Goal: Transaction & Acquisition: Purchase product/service

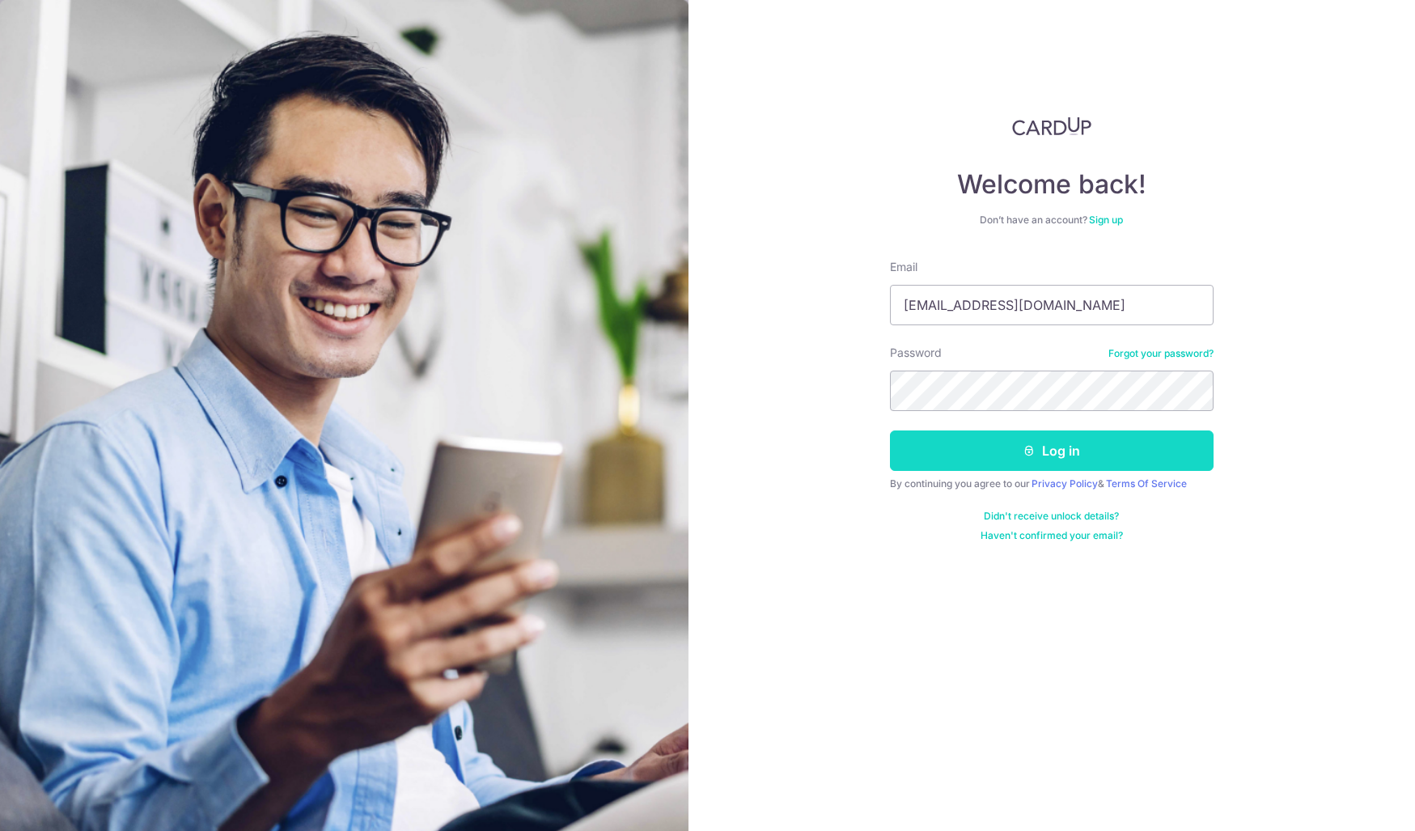
click at [1022, 459] on button "Log in" at bounding box center [1052, 450] width 324 height 40
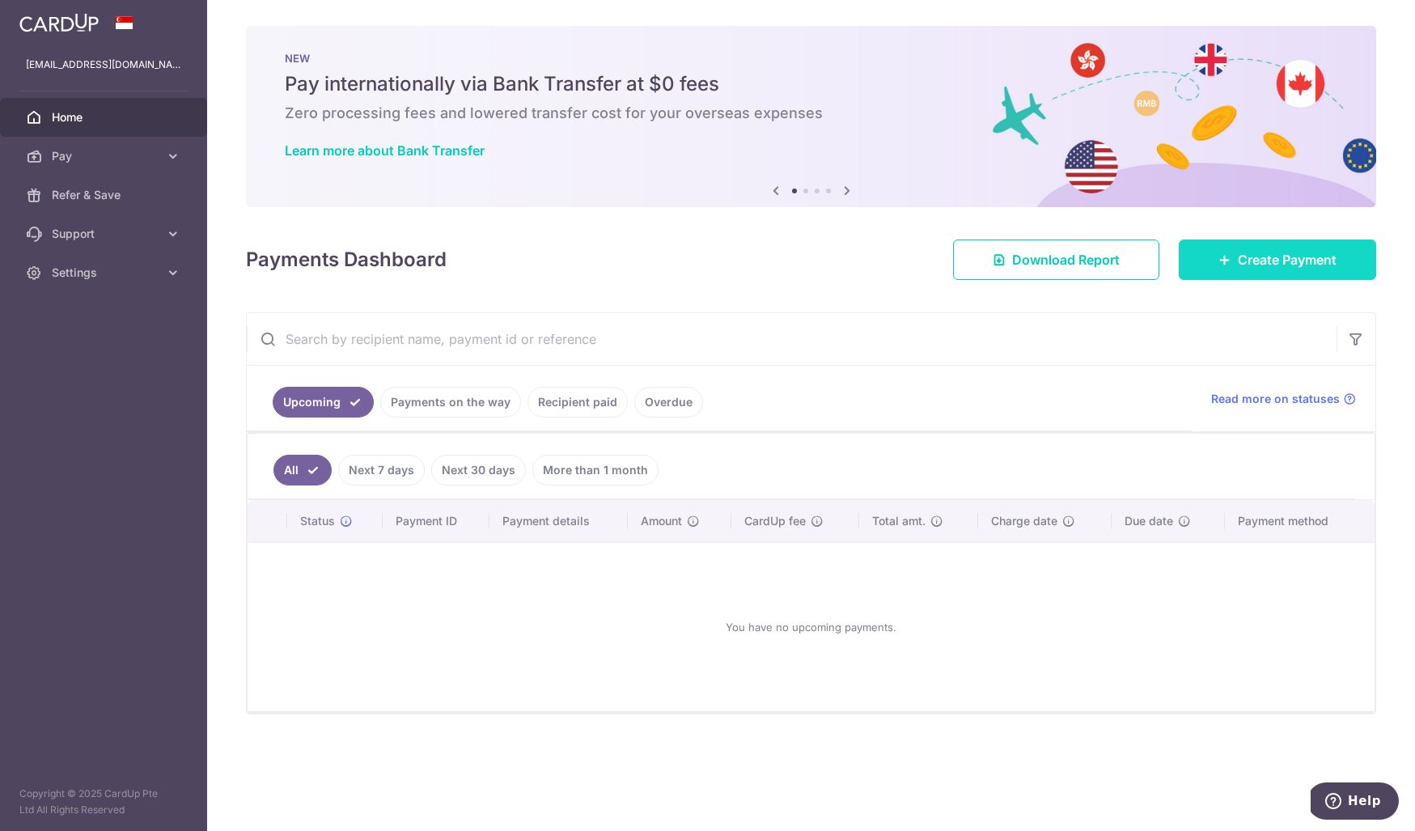
click at [1288, 256] on span "Create Payment" at bounding box center [1287, 259] width 99 height 19
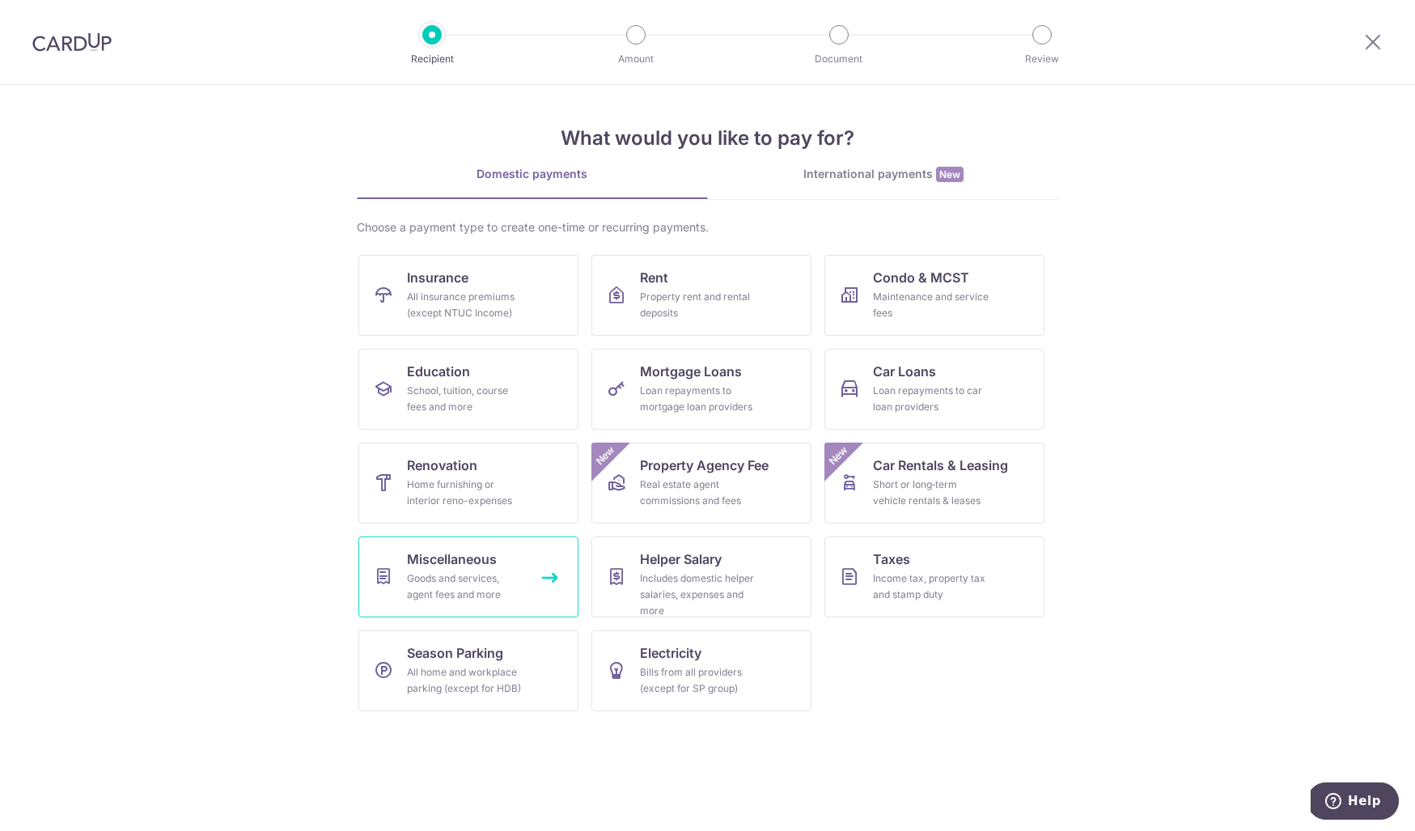
click at [463, 577] on div "Goods and services, agent fees and more" at bounding box center [465, 586] width 116 height 32
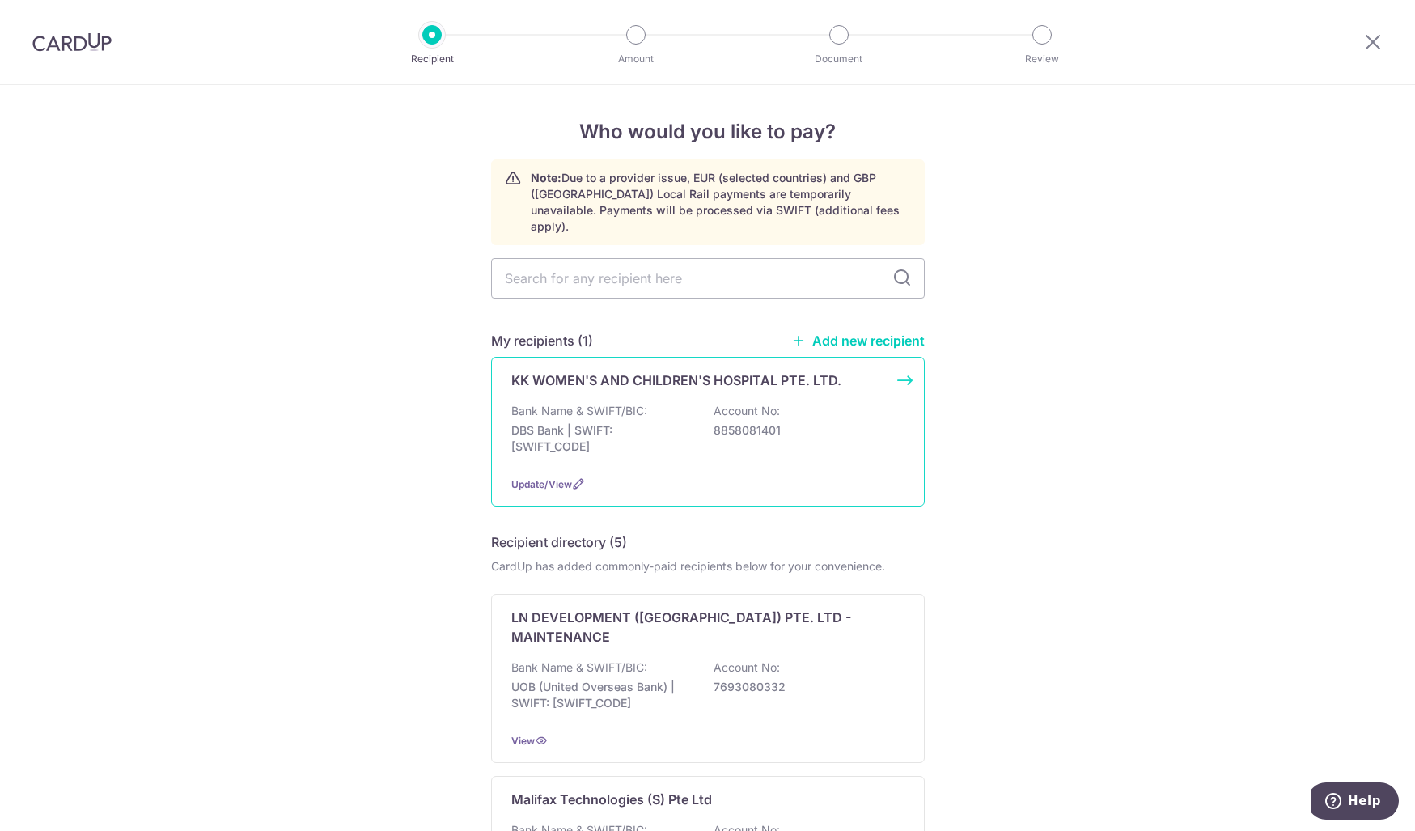
click at [596, 403] on p "Bank Name & SWIFT/BIC:" at bounding box center [579, 411] width 136 height 16
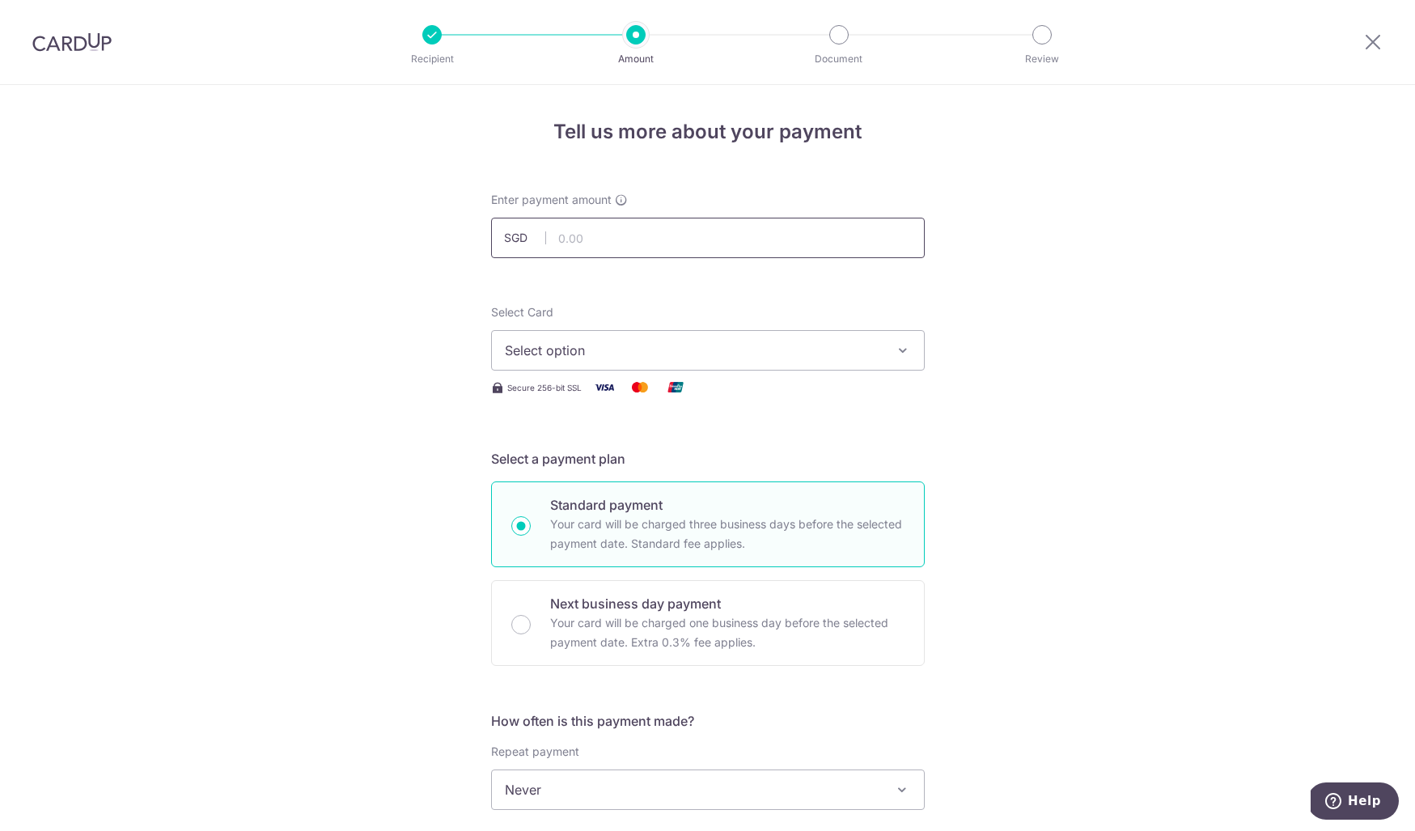
click at [624, 237] on input "text" at bounding box center [708, 238] width 434 height 40
type input "218.22"
click at [702, 340] on button "Select option" at bounding box center [708, 350] width 434 height 40
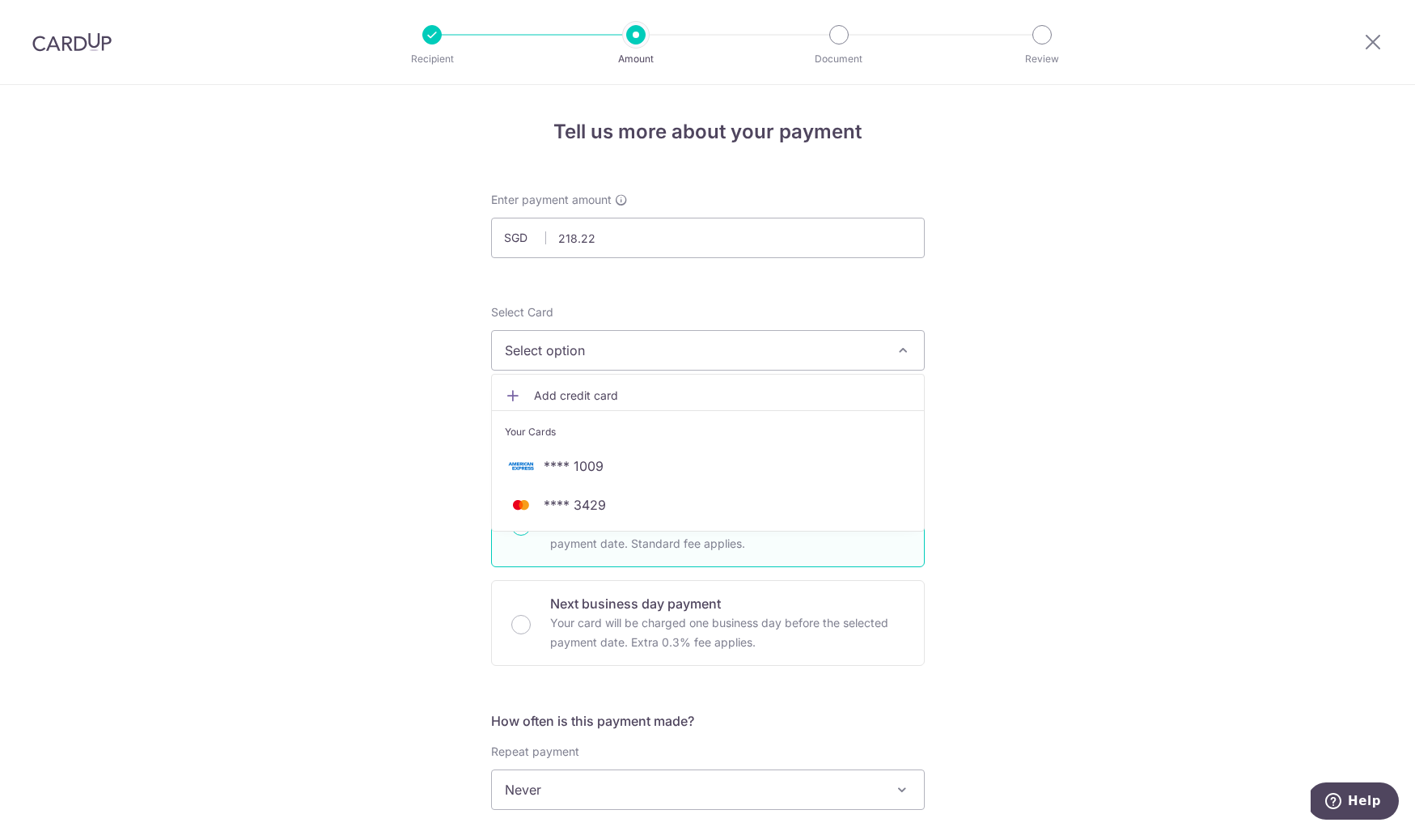
click at [641, 397] on span "Add credit card" at bounding box center [722, 395] width 377 height 16
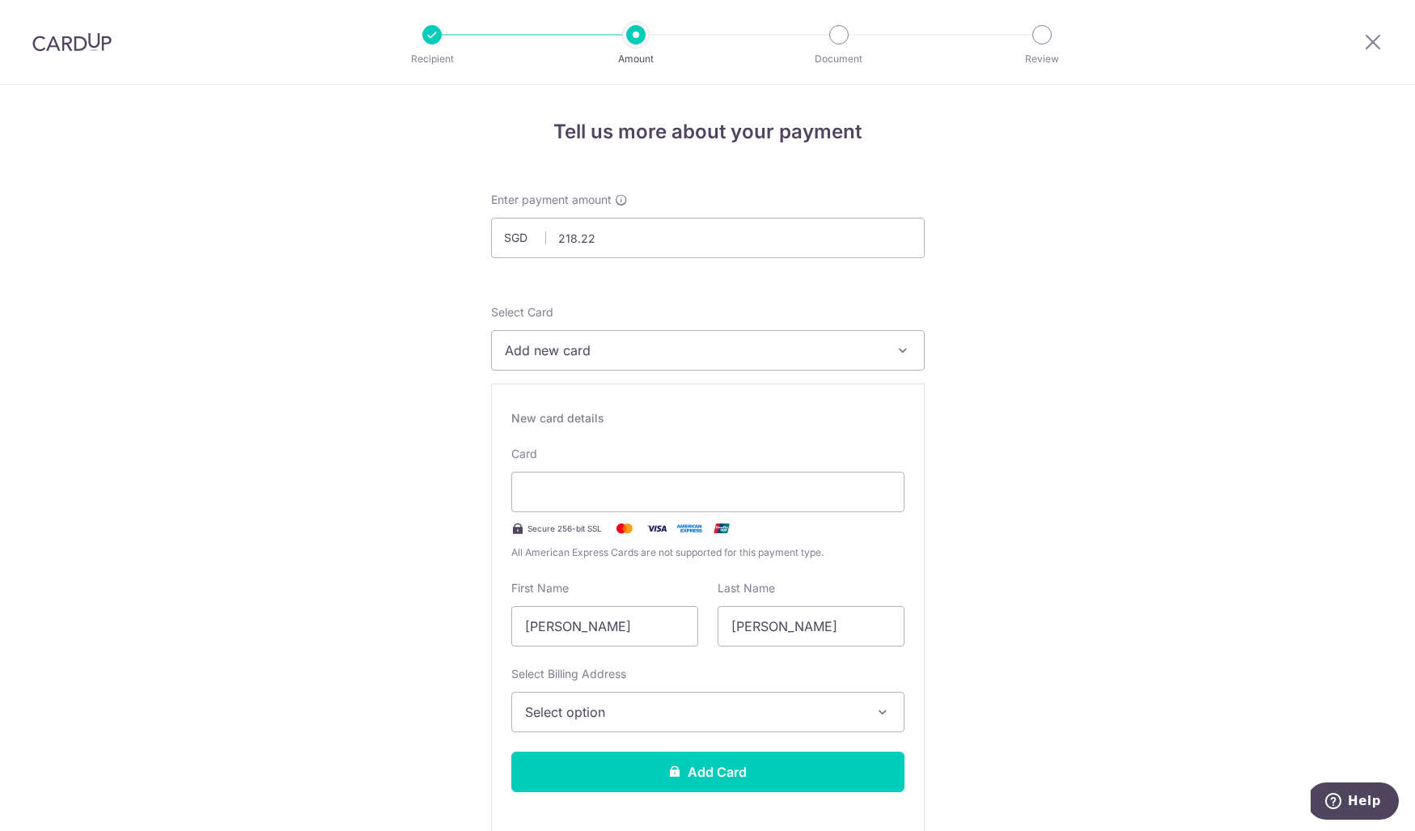
click at [613, 717] on span "Select option" at bounding box center [693, 711] width 336 height 19
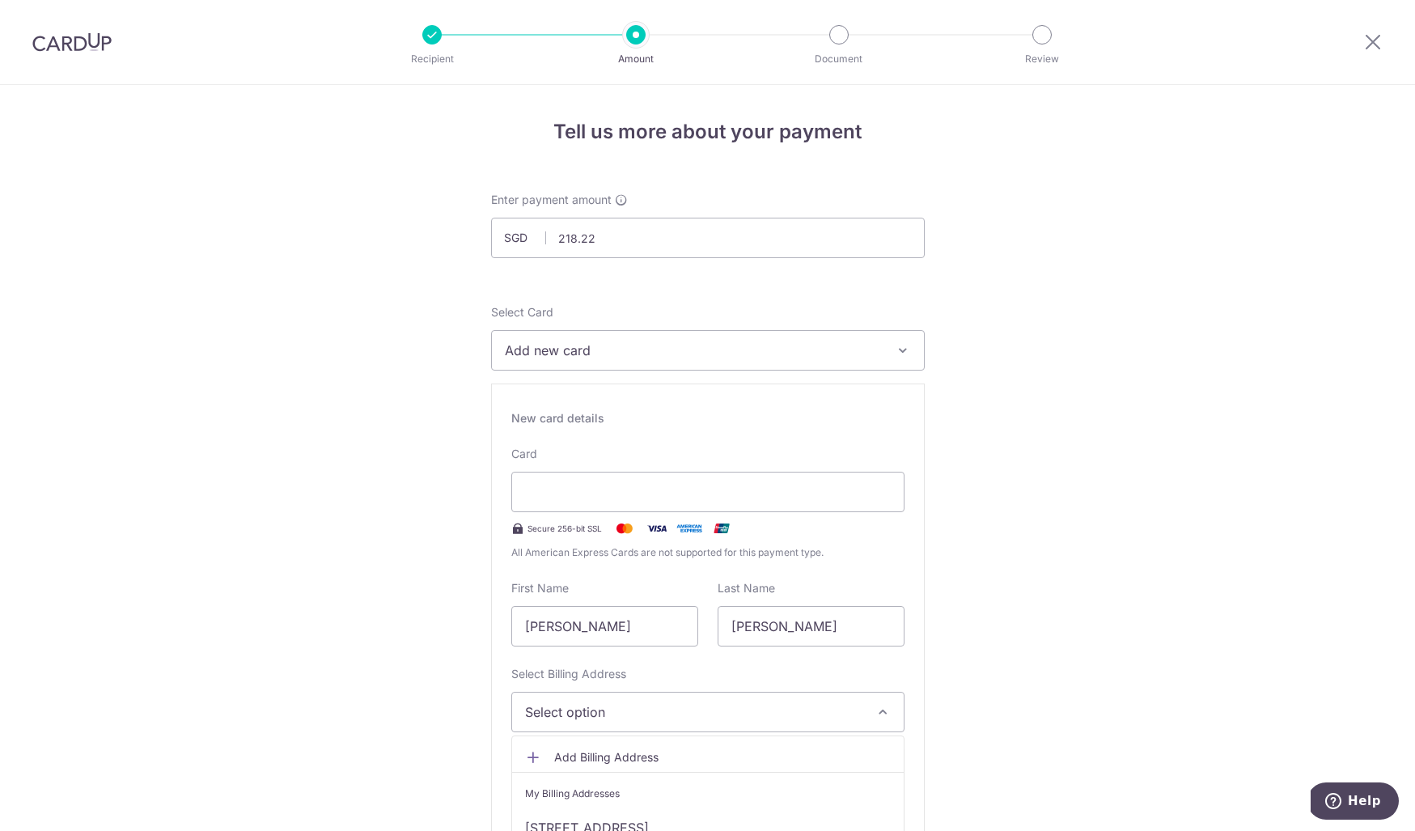
scroll to position [336, 0]
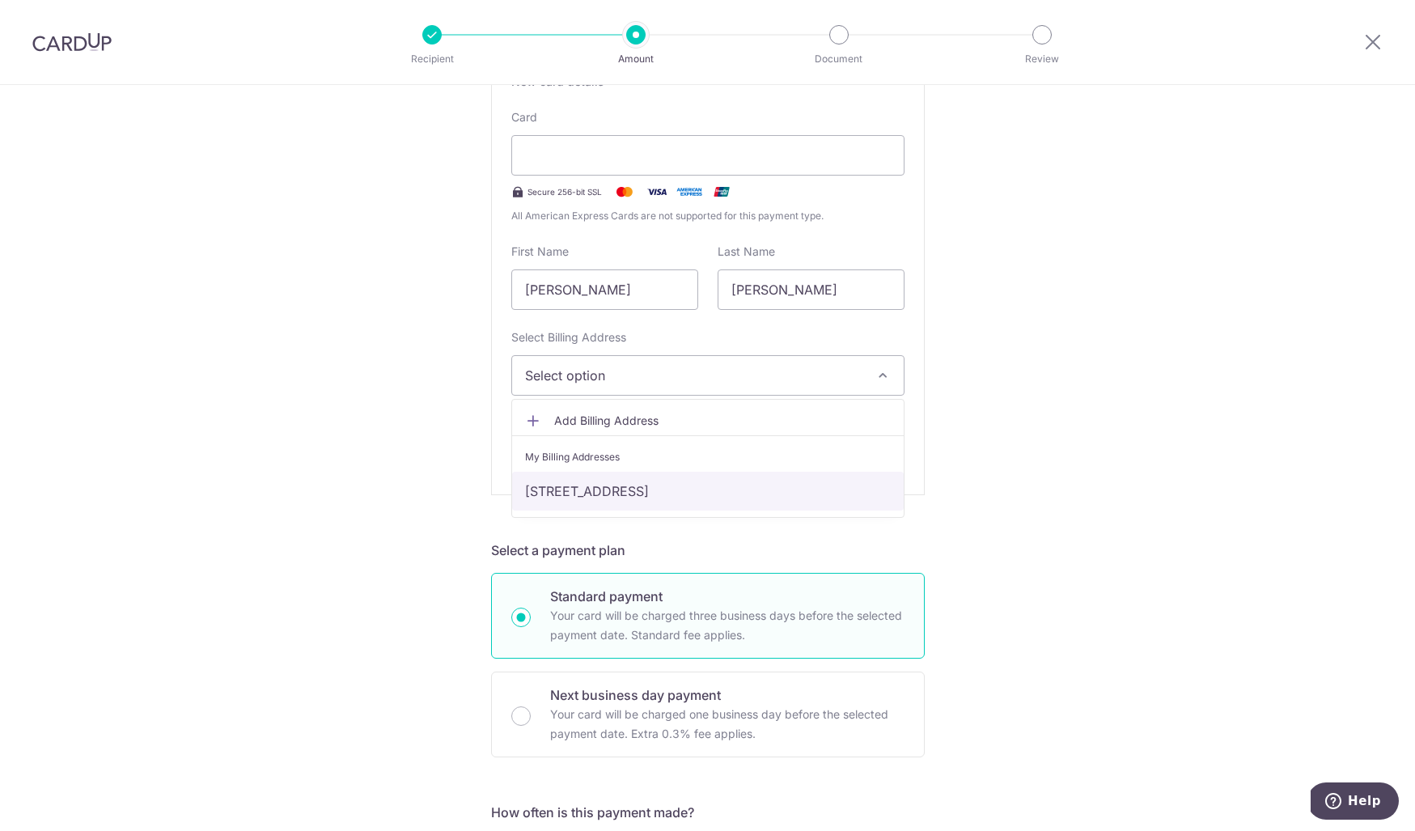
click at [643, 485] on link "86 Whampoa Drive, #05-939, Singapore, Singapore, Singapore-320086" at bounding box center [707, 491] width 391 height 39
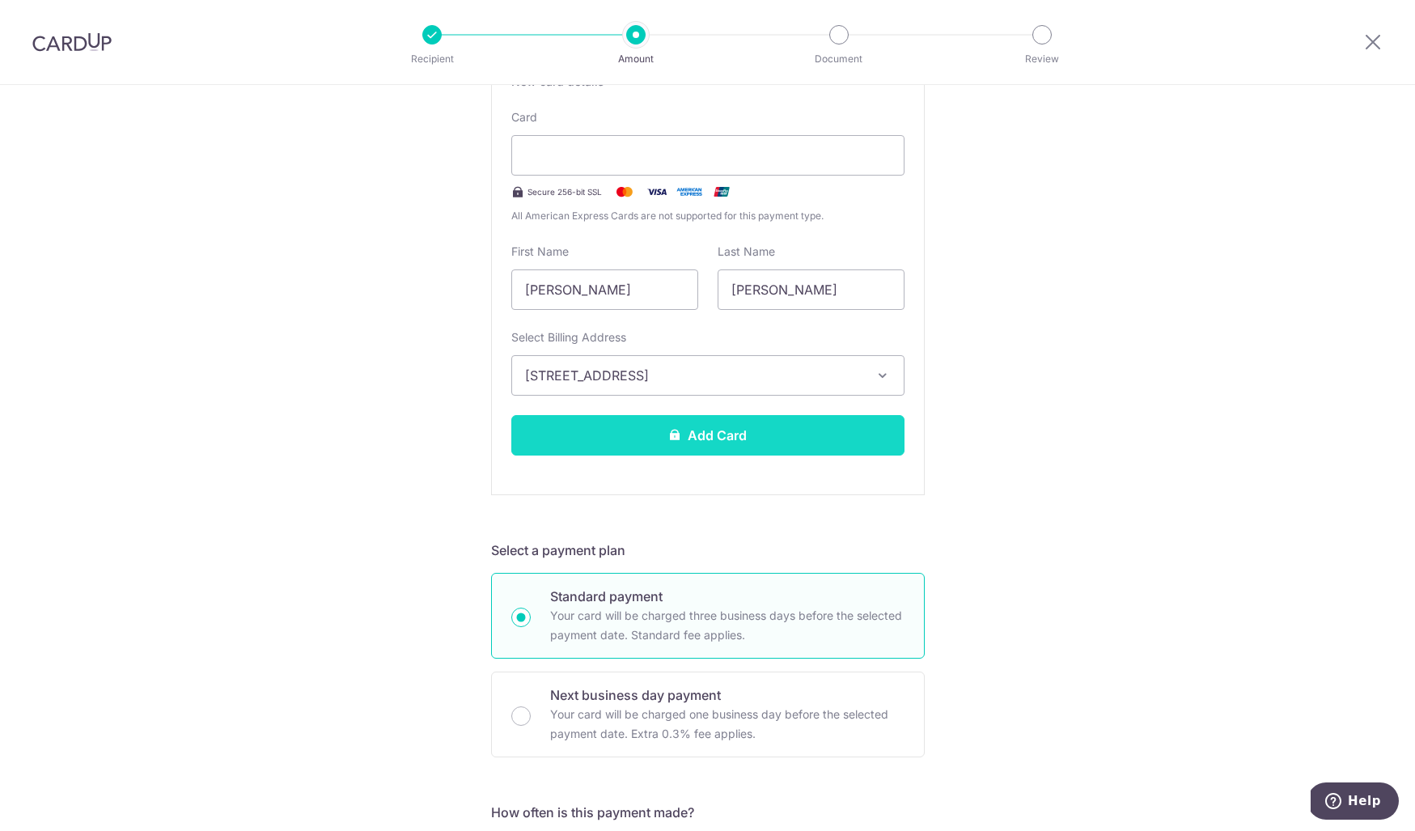
click at [700, 428] on button "Add Card" at bounding box center [707, 435] width 393 height 40
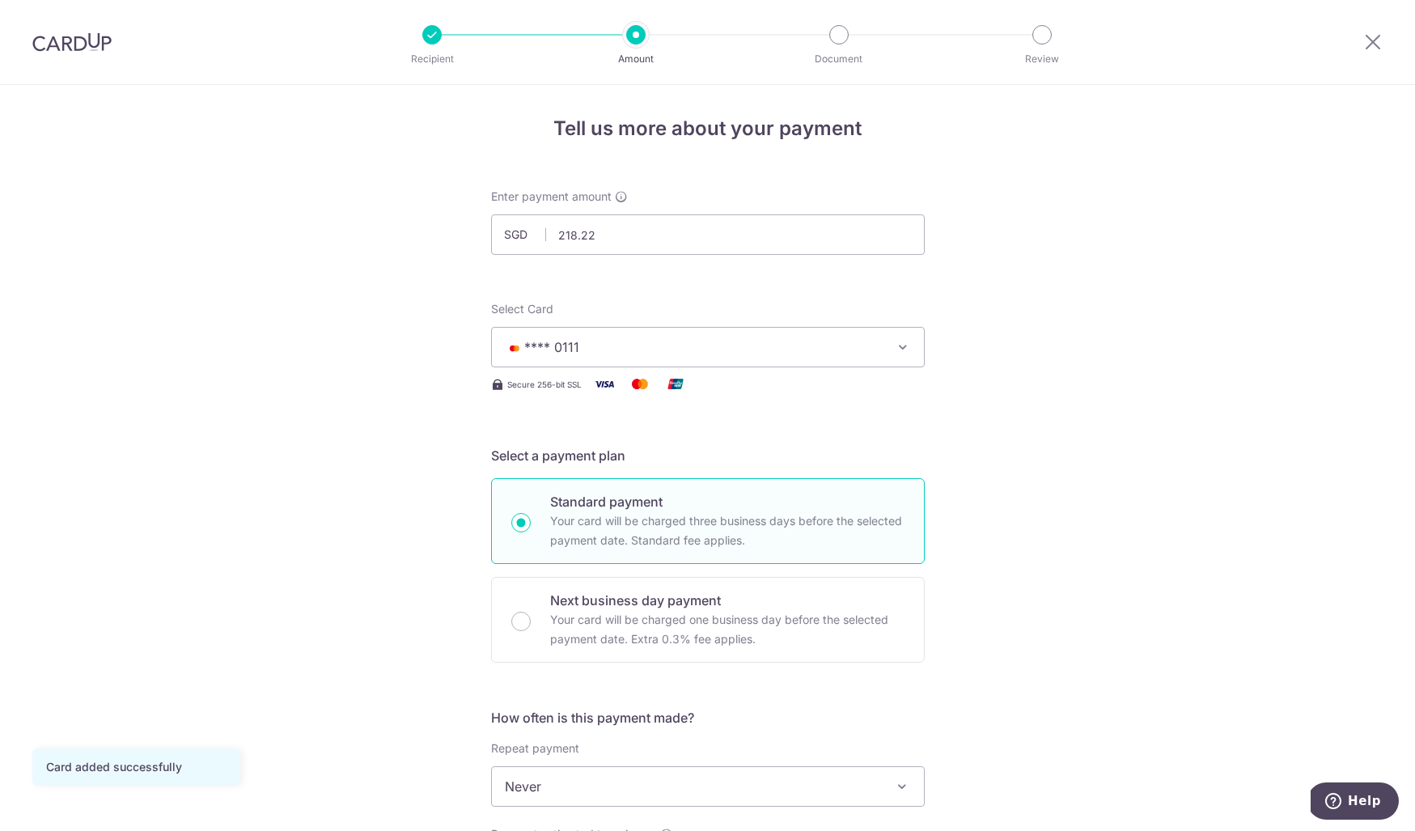
scroll to position [325, 0]
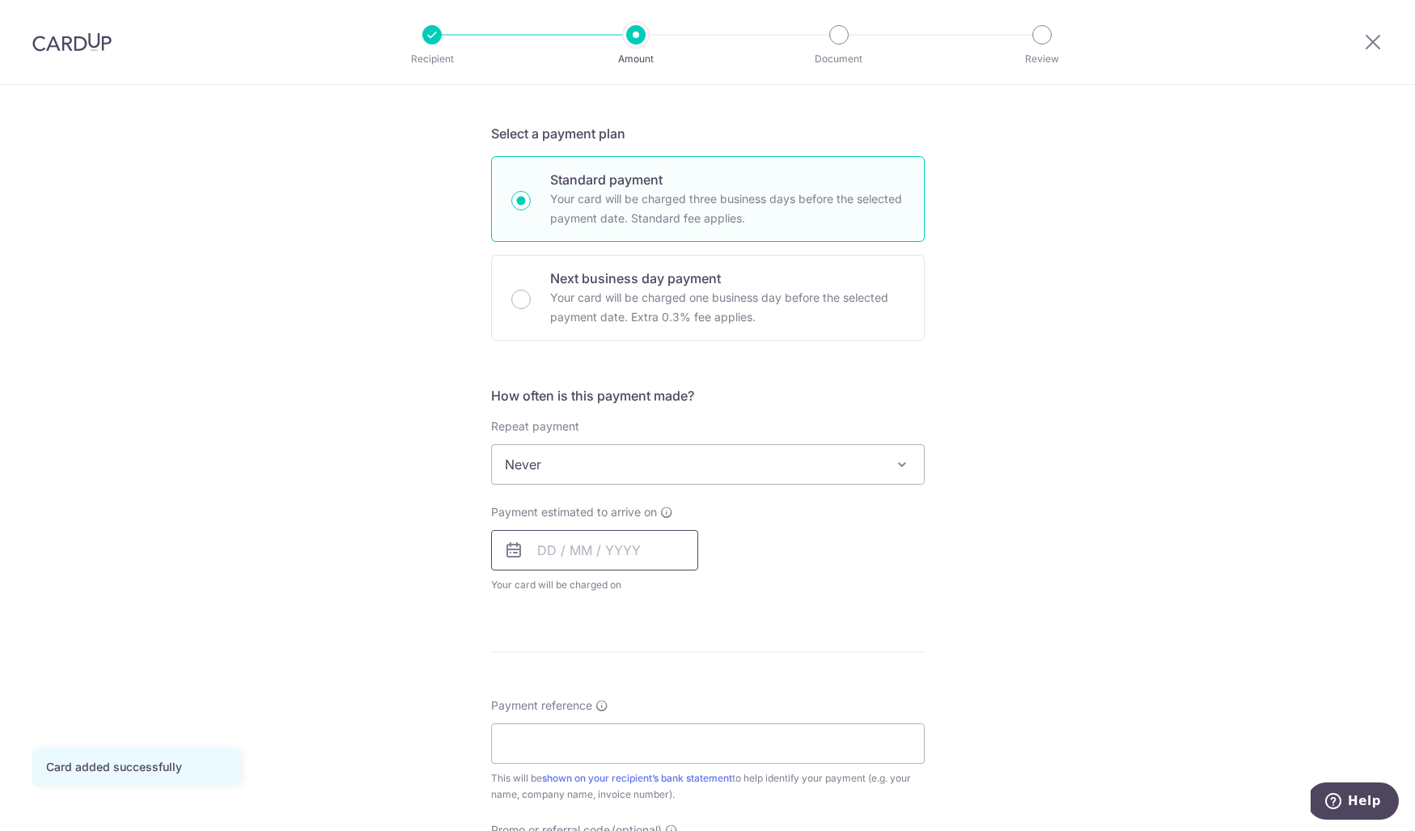
click at [626, 546] on input "text" at bounding box center [594, 550] width 207 height 40
click at [642, 717] on link "14" at bounding box center [654, 730] width 26 height 26
type input "[DATE]"
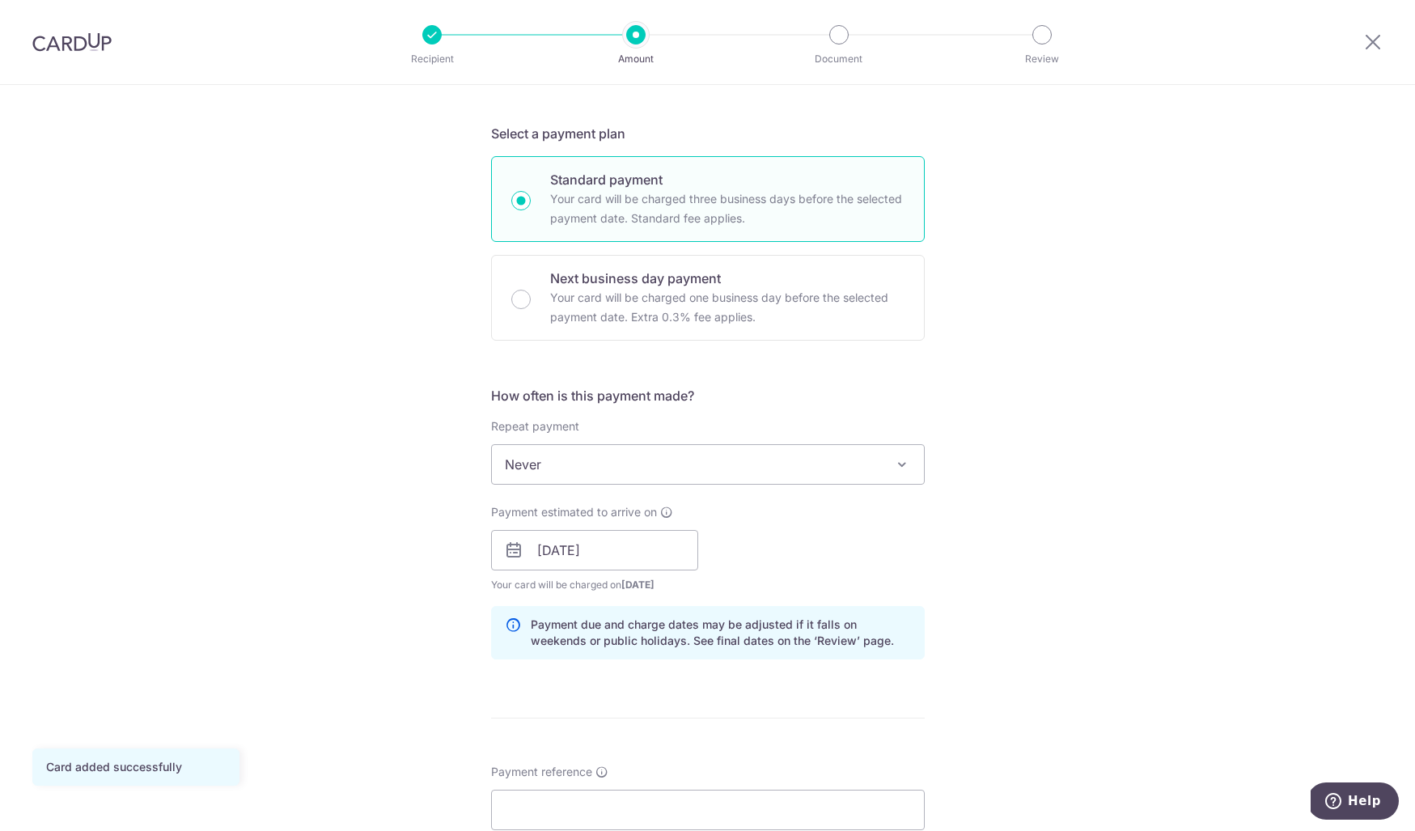
click at [644, 718] on form "Enter payment amount SGD 218.22 218.22 Card added successfully Select Card ****…" at bounding box center [708, 540] width 434 height 1347
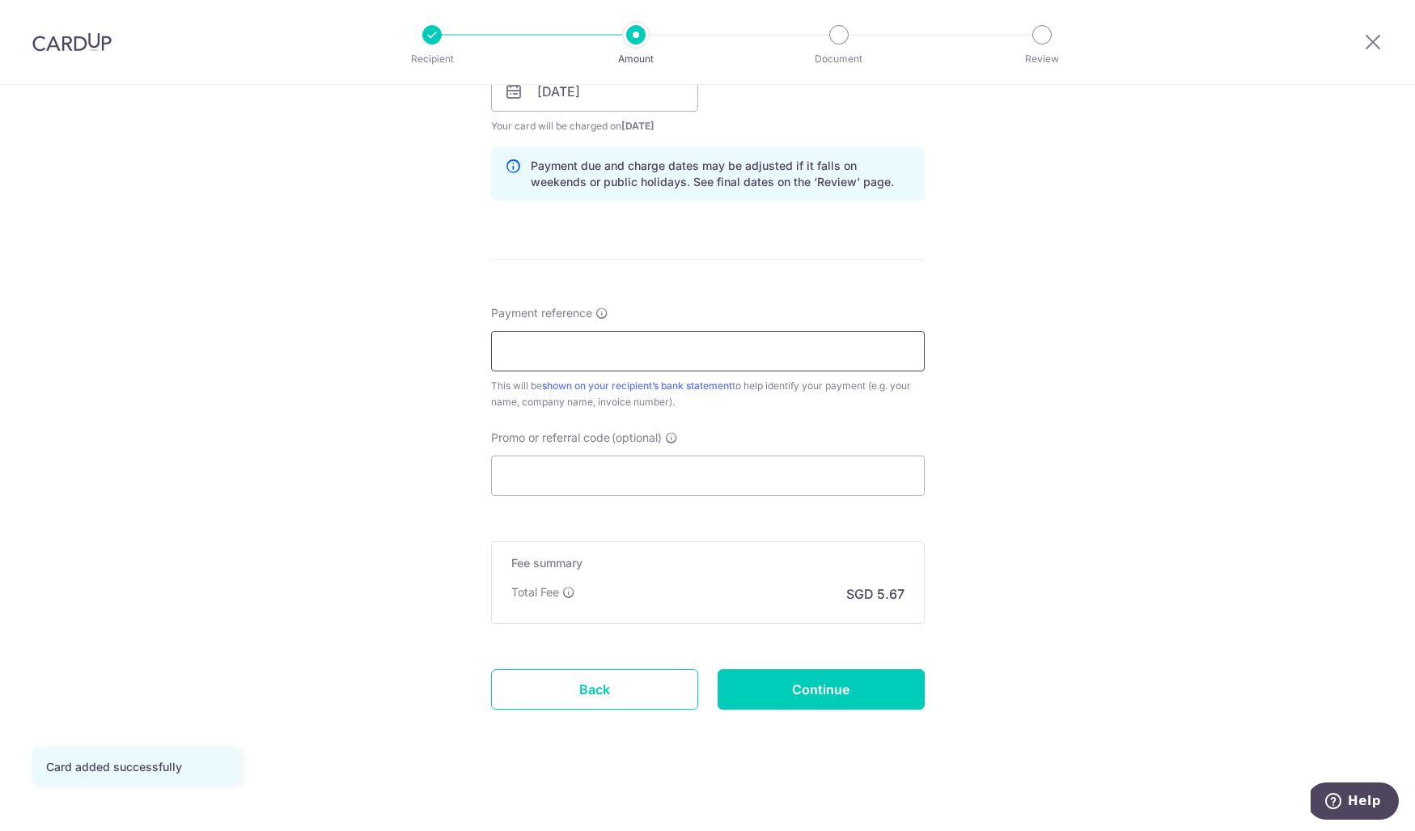
click at [649, 355] on input "Payment reference" at bounding box center [708, 351] width 434 height 40
type input "2"
type input "7725000551D0011"
click at [675, 491] on input "Promo or referral code (optional)" at bounding box center [708, 475] width 434 height 40
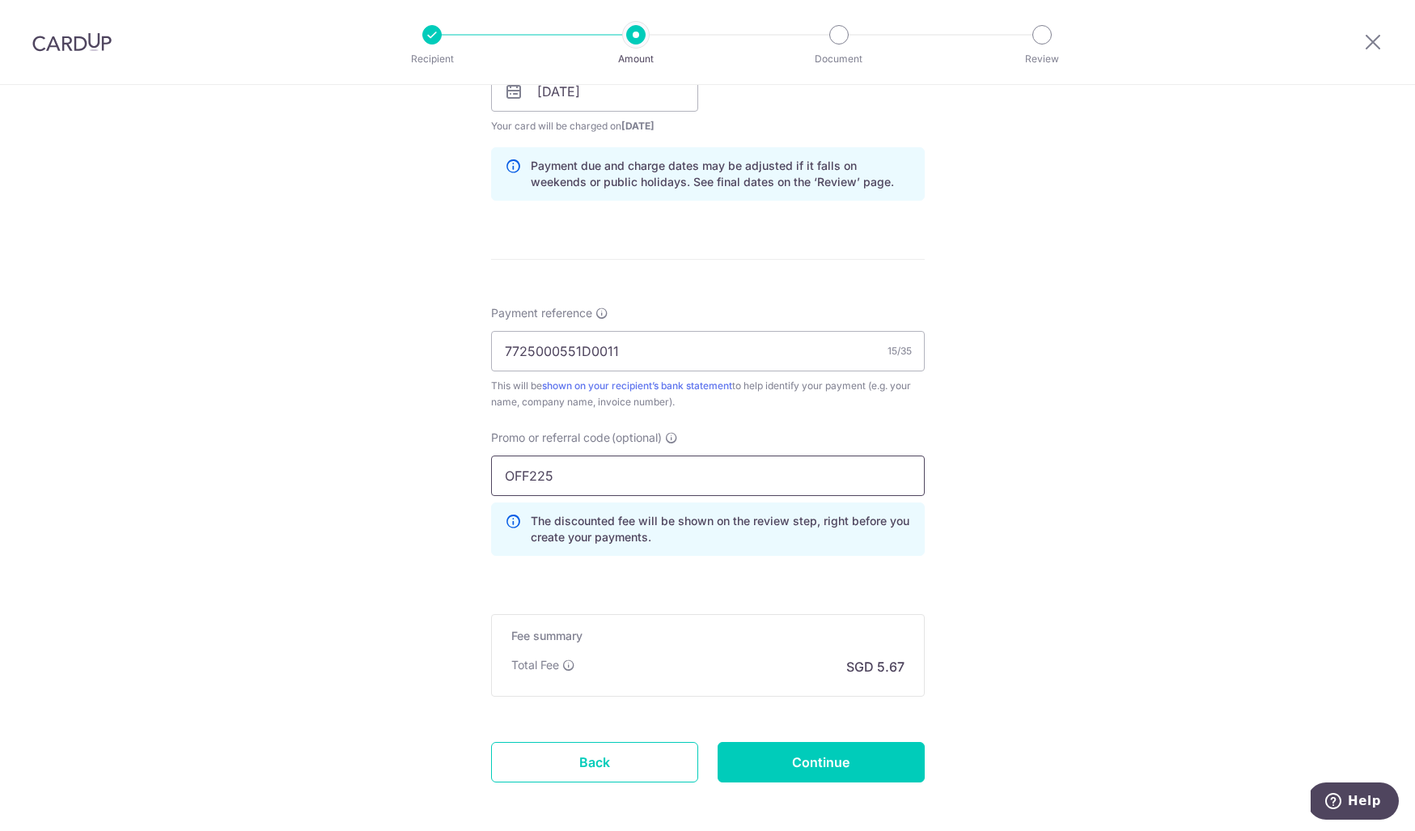
type input "OFF225"
click at [1233, 509] on div "Tell us more about your payment Enter payment amount SGD 218.22 218.22 Card add…" at bounding box center [707, 102] width 1415 height 1602
click at [828, 759] on input "Continue" at bounding box center [820, 762] width 207 height 40
type input "Create Schedule"
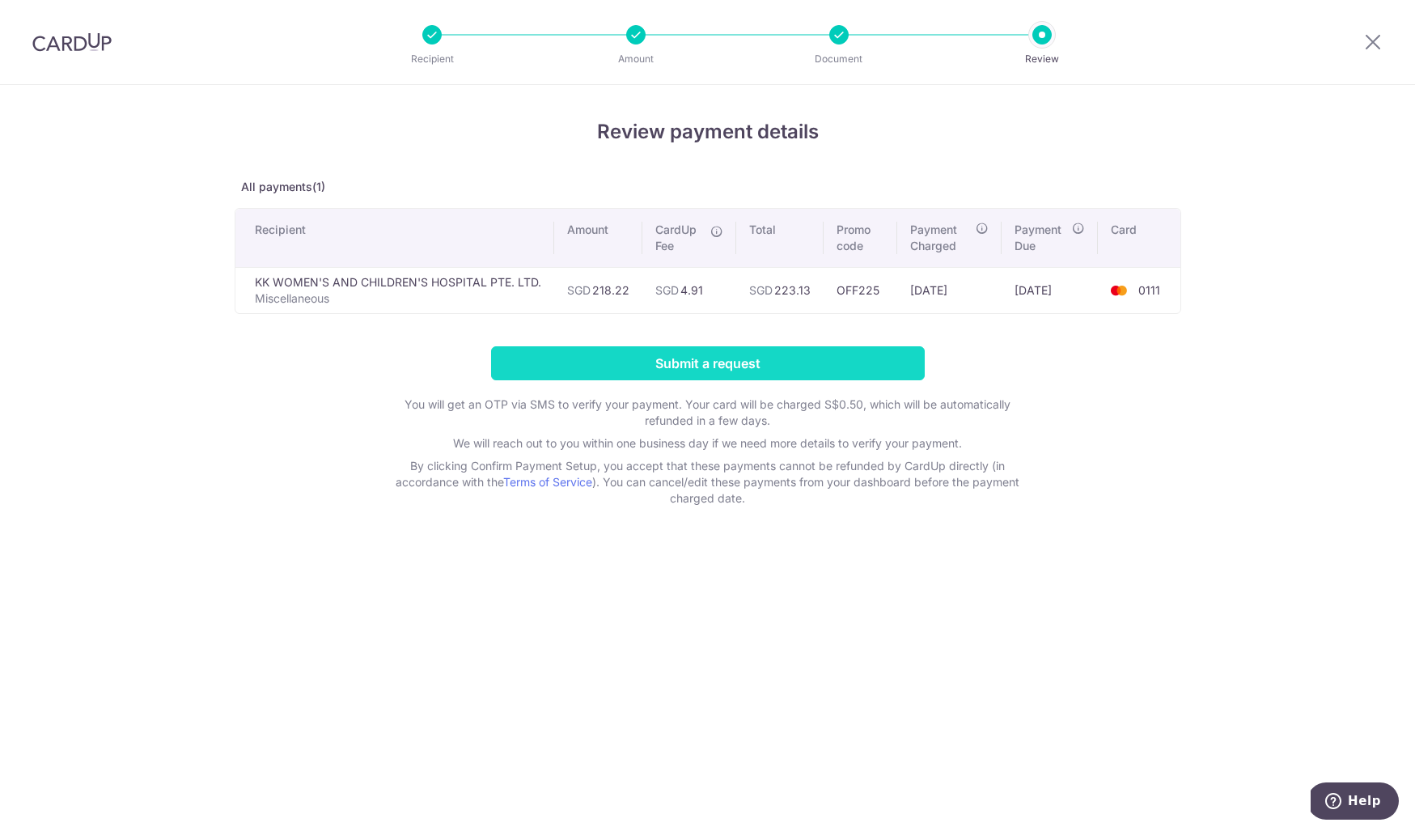
click at [709, 360] on input "Submit a request" at bounding box center [708, 363] width 434 height 34
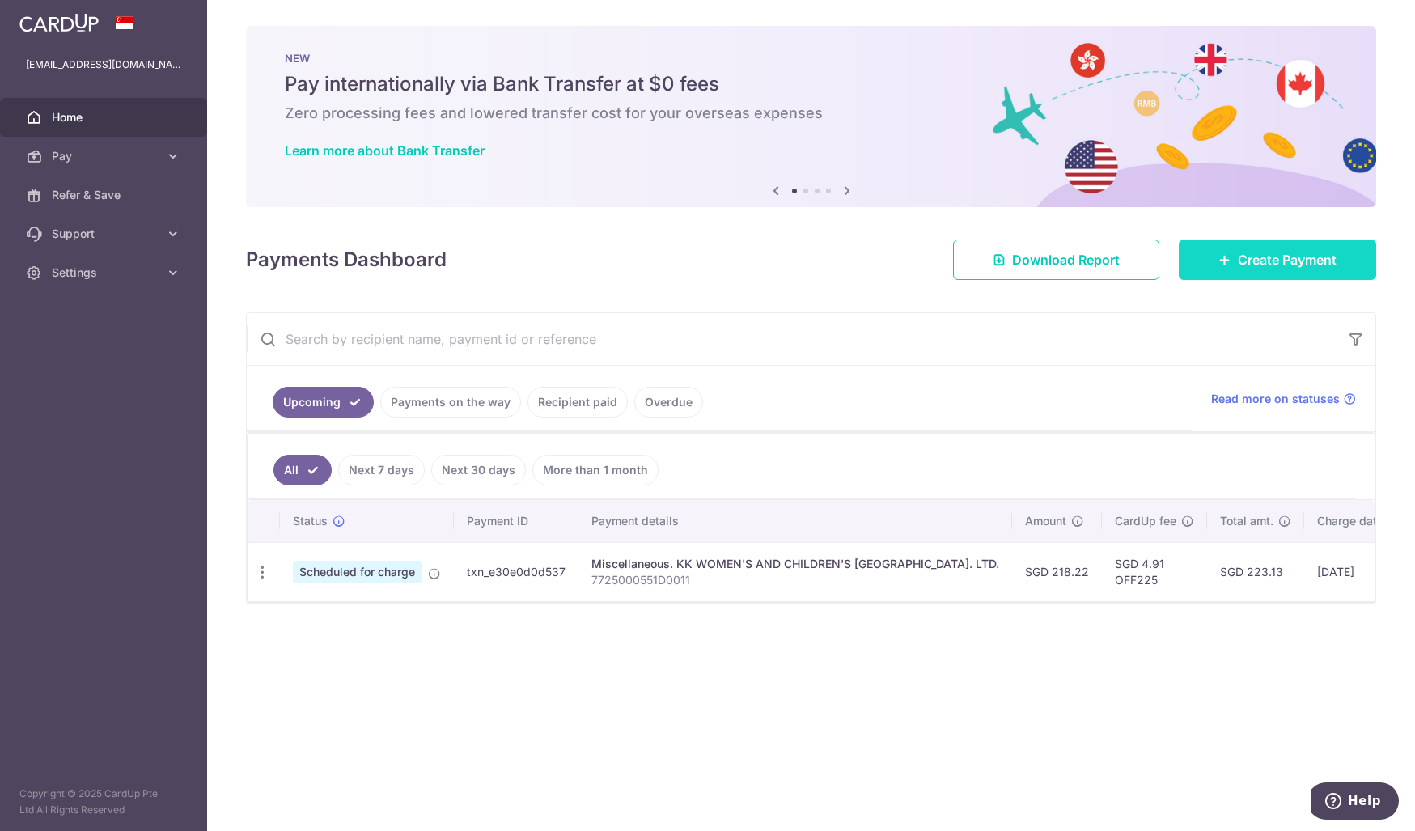
click at [1270, 265] on span "Create Payment" at bounding box center [1287, 259] width 99 height 19
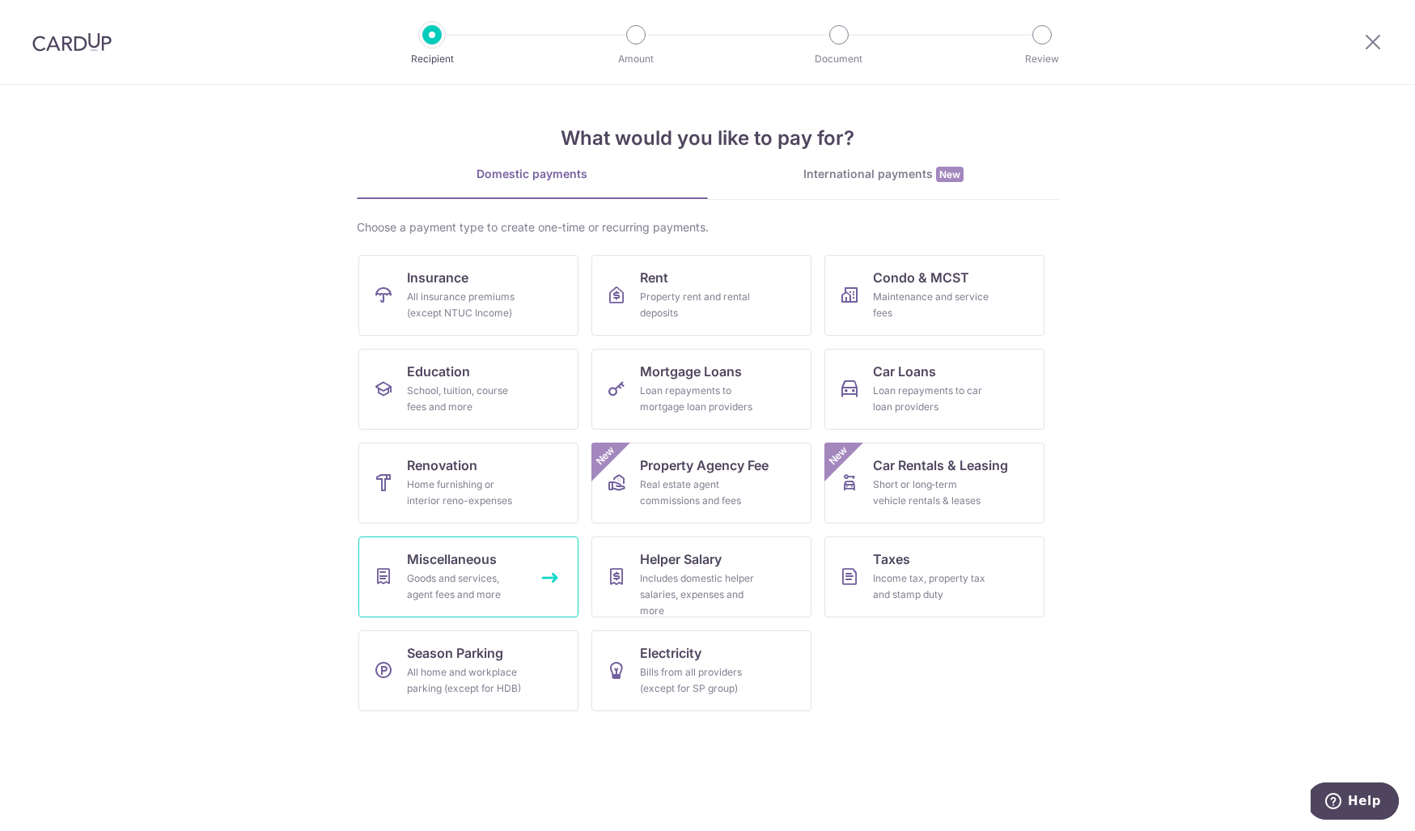
click at [473, 576] on div "Goods and services, agent fees and more" at bounding box center [465, 586] width 116 height 32
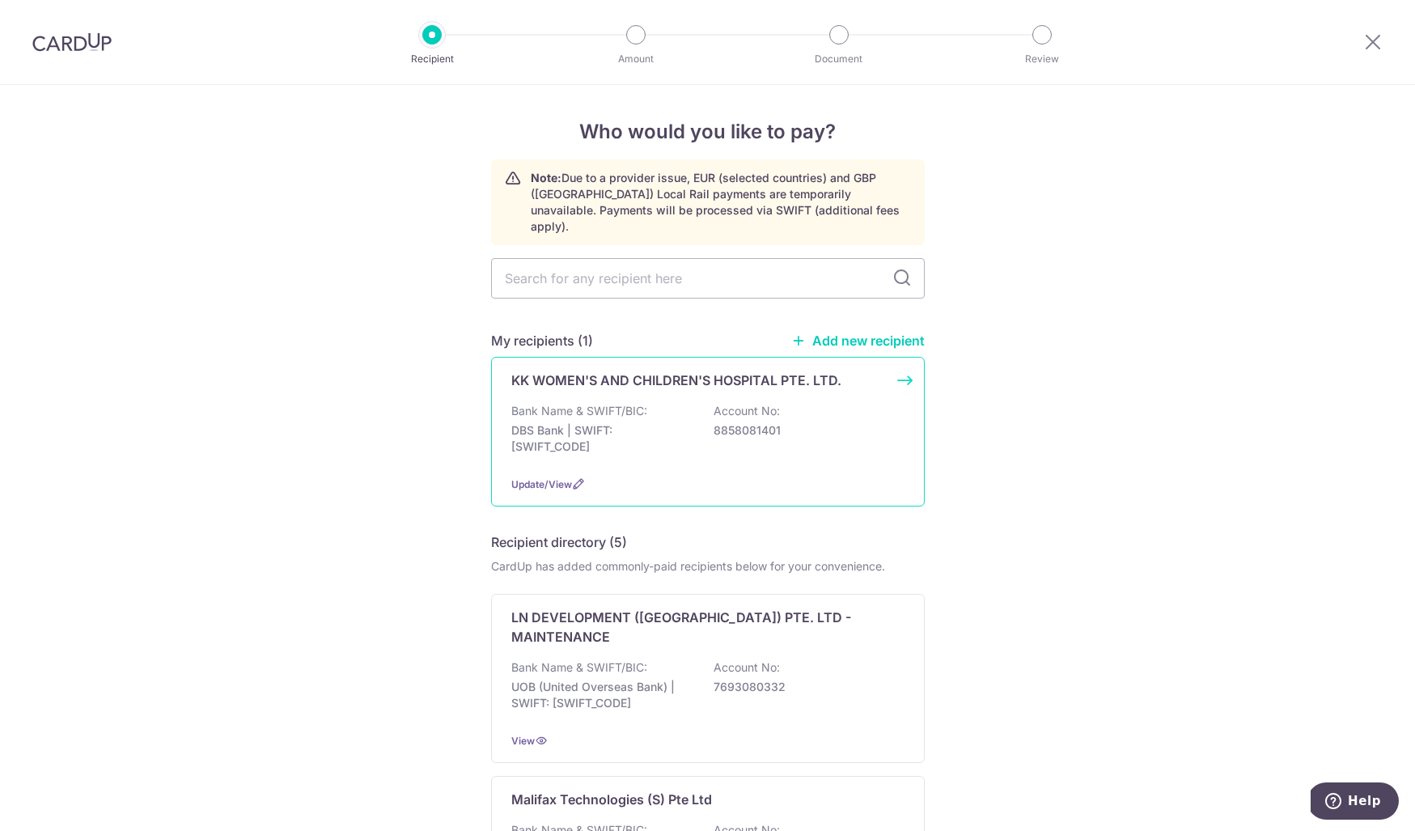
click at [601, 424] on p "DBS Bank | SWIFT: [SWIFT_CODE]" at bounding box center [601, 438] width 181 height 32
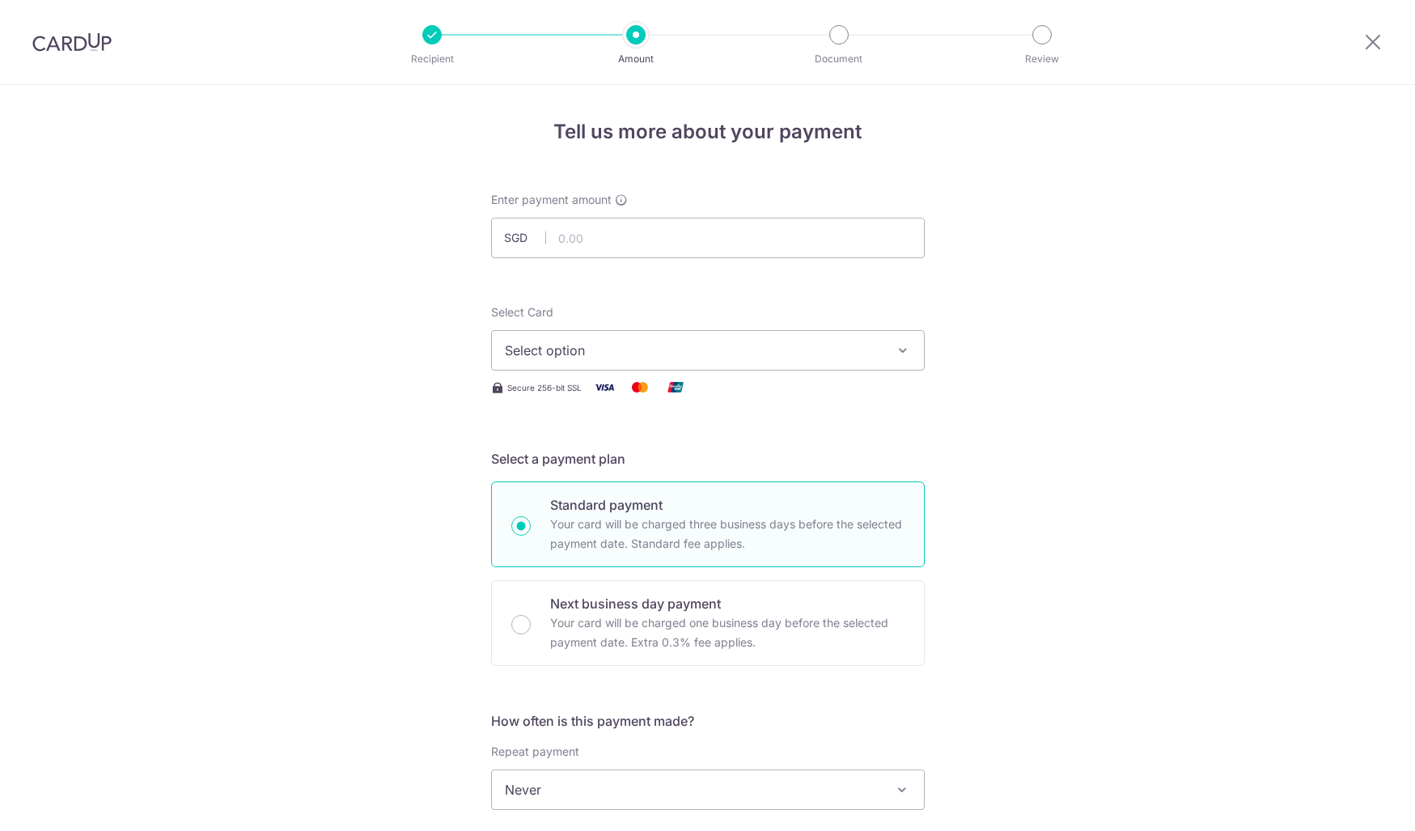
click at [595, 233] on input "text" at bounding box center [708, 238] width 434 height 40
type input "322.86"
click at [626, 336] on button "Select option" at bounding box center [708, 350] width 434 height 40
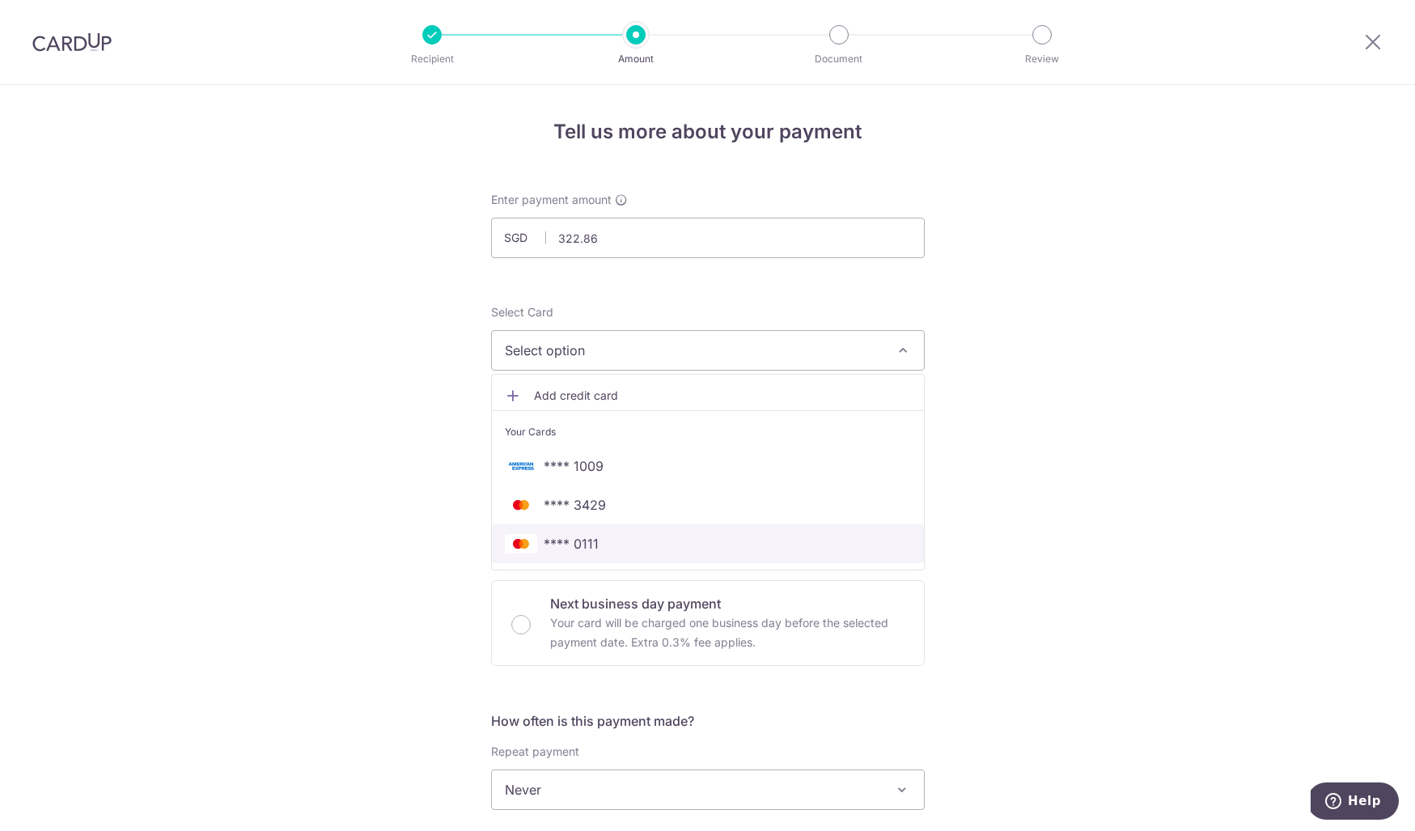
click at [616, 545] on span "**** 0111" at bounding box center [708, 543] width 406 height 19
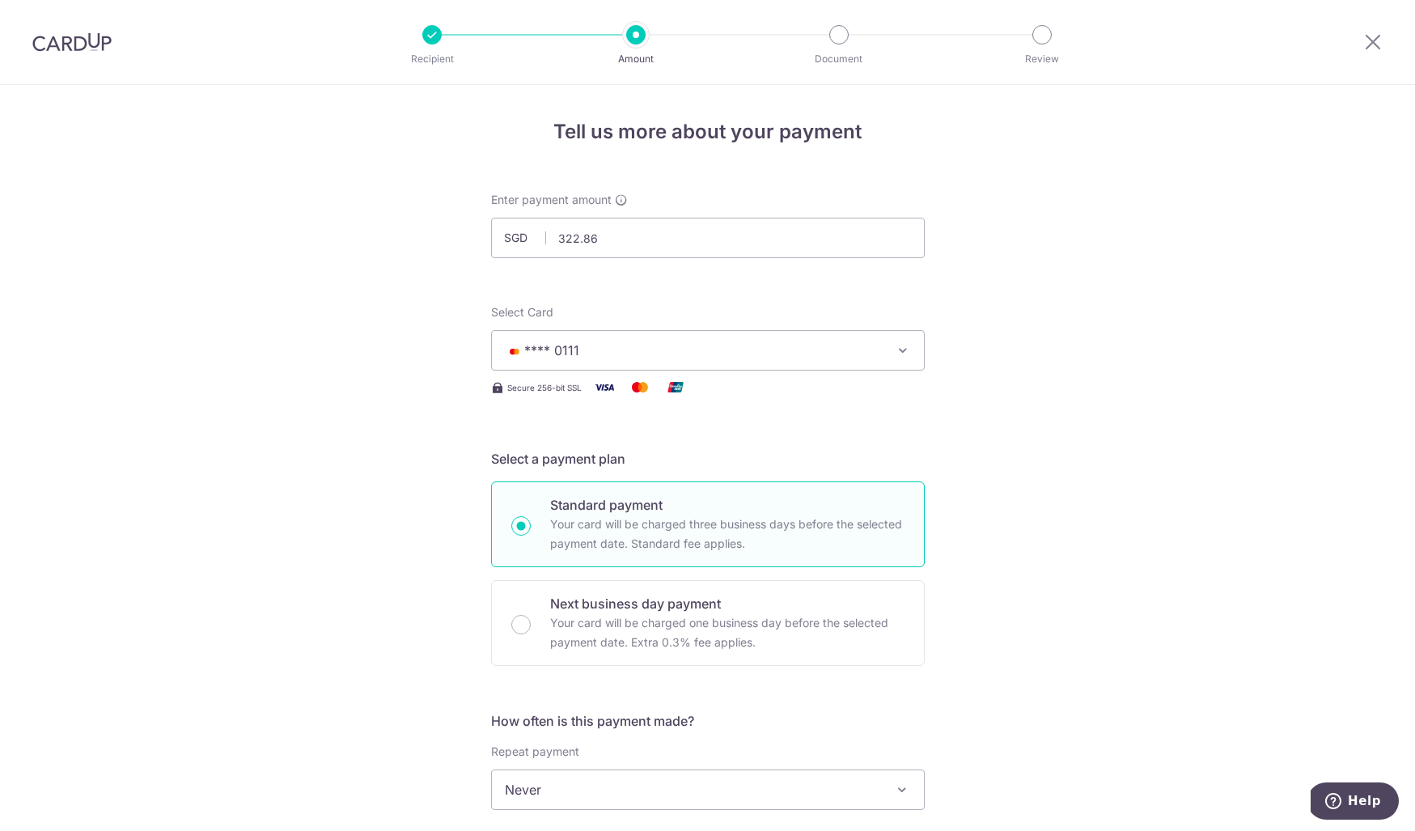
scroll to position [145, 0]
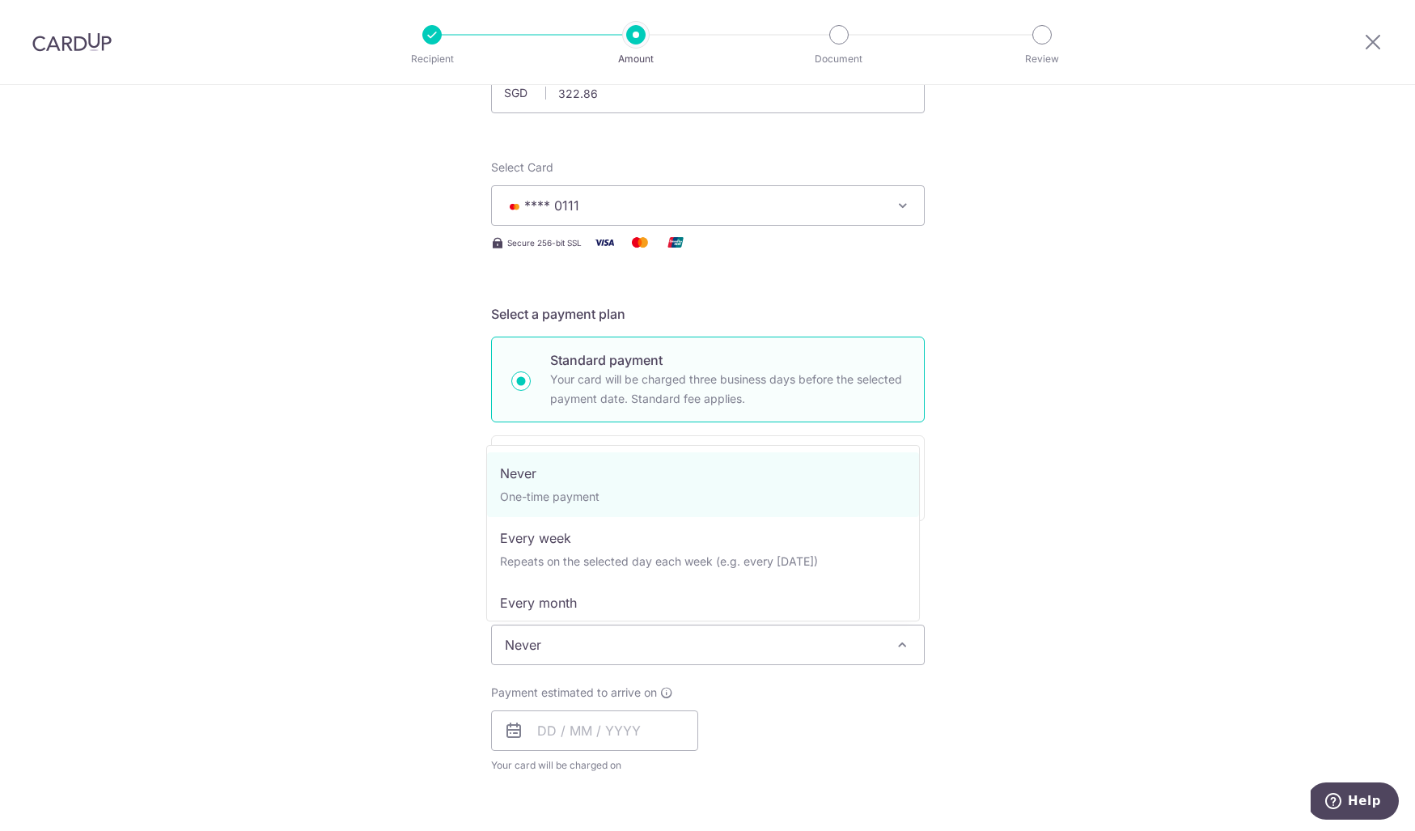
click at [651, 643] on span "Never" at bounding box center [708, 644] width 432 height 39
click at [671, 679] on div "How often is this payment made? Repeat payment Never Every week Every month Eve…" at bounding box center [708, 676] width 434 height 220
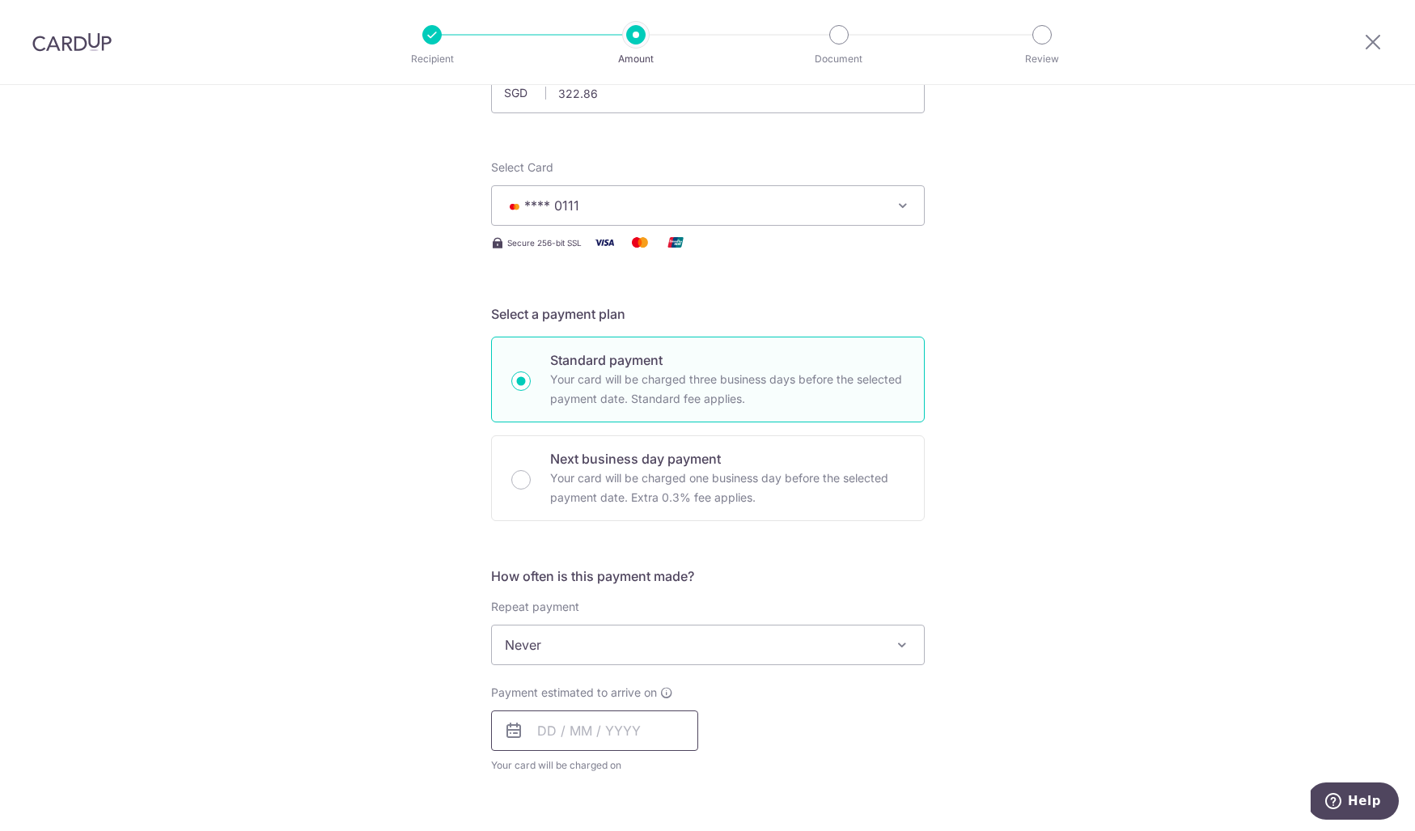
click at [534, 739] on input "text" at bounding box center [594, 730] width 207 height 40
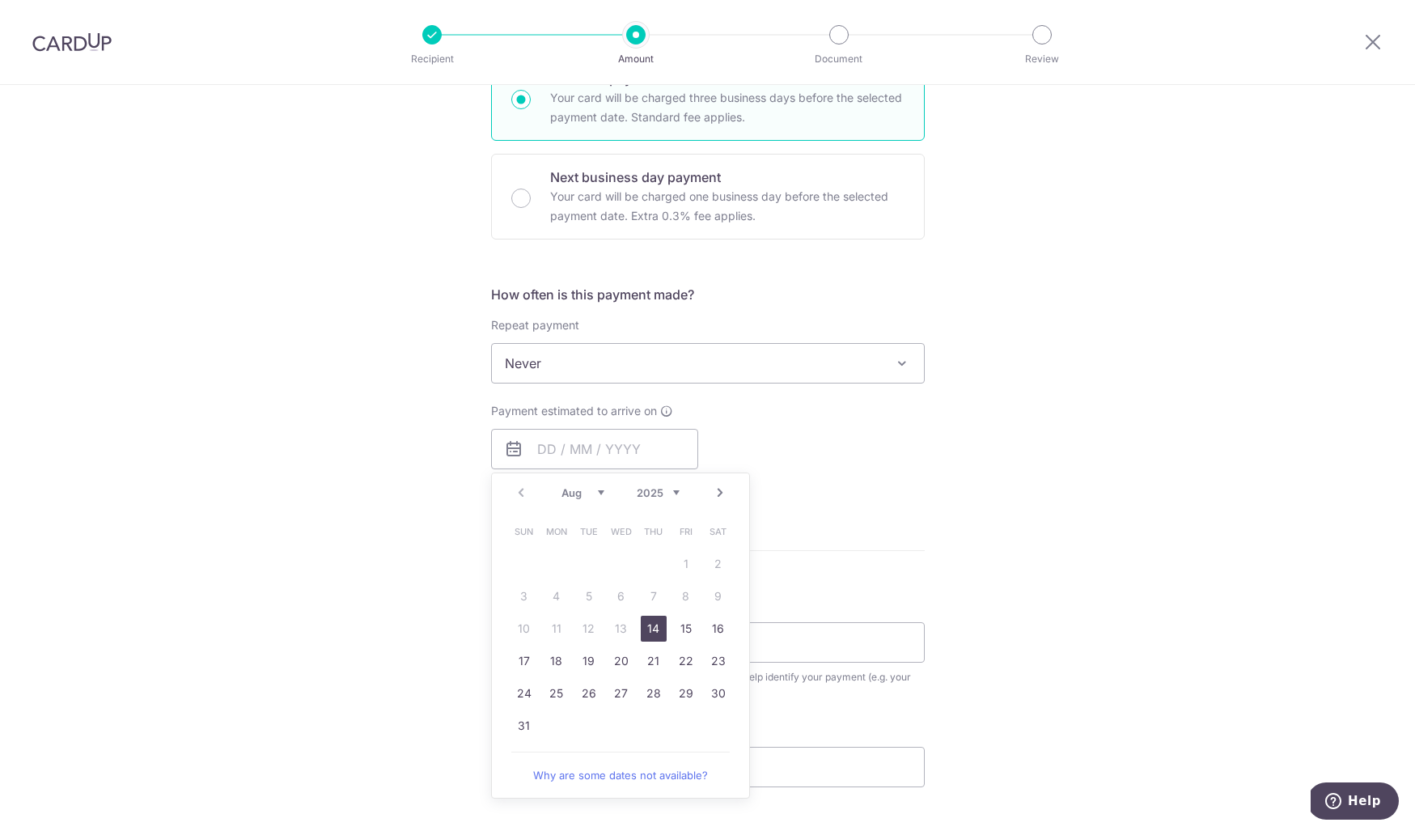
click at [646, 616] on link "14" at bounding box center [654, 629] width 26 height 26
type input "[DATE]"
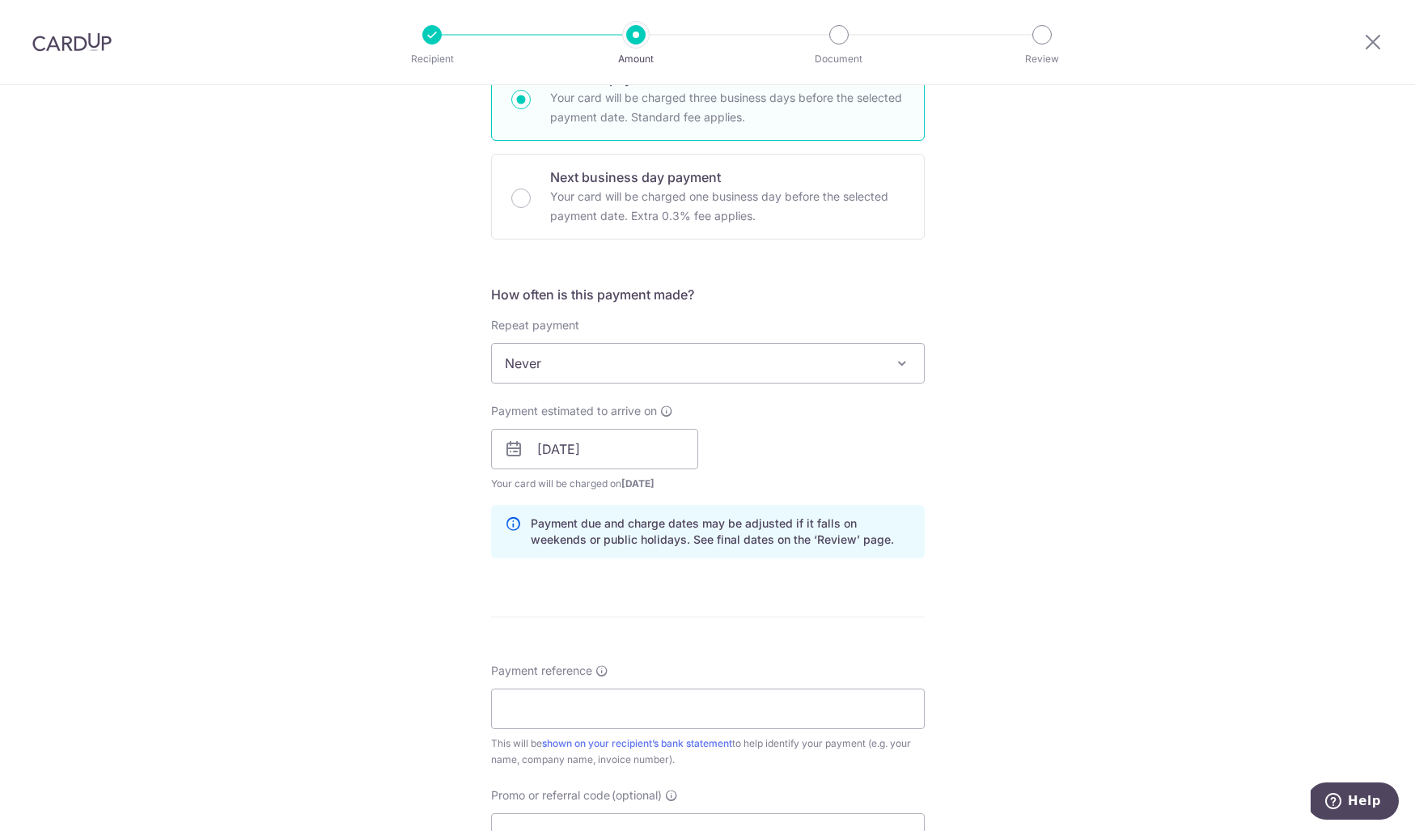
click at [649, 630] on form "Enter payment amount SGD 322.86 322.86 Select Card **** 0111 Add credit card Yo…" at bounding box center [708, 438] width 434 height 1347
click at [594, 706] on input "Payment reference" at bounding box center [708, 708] width 434 height 40
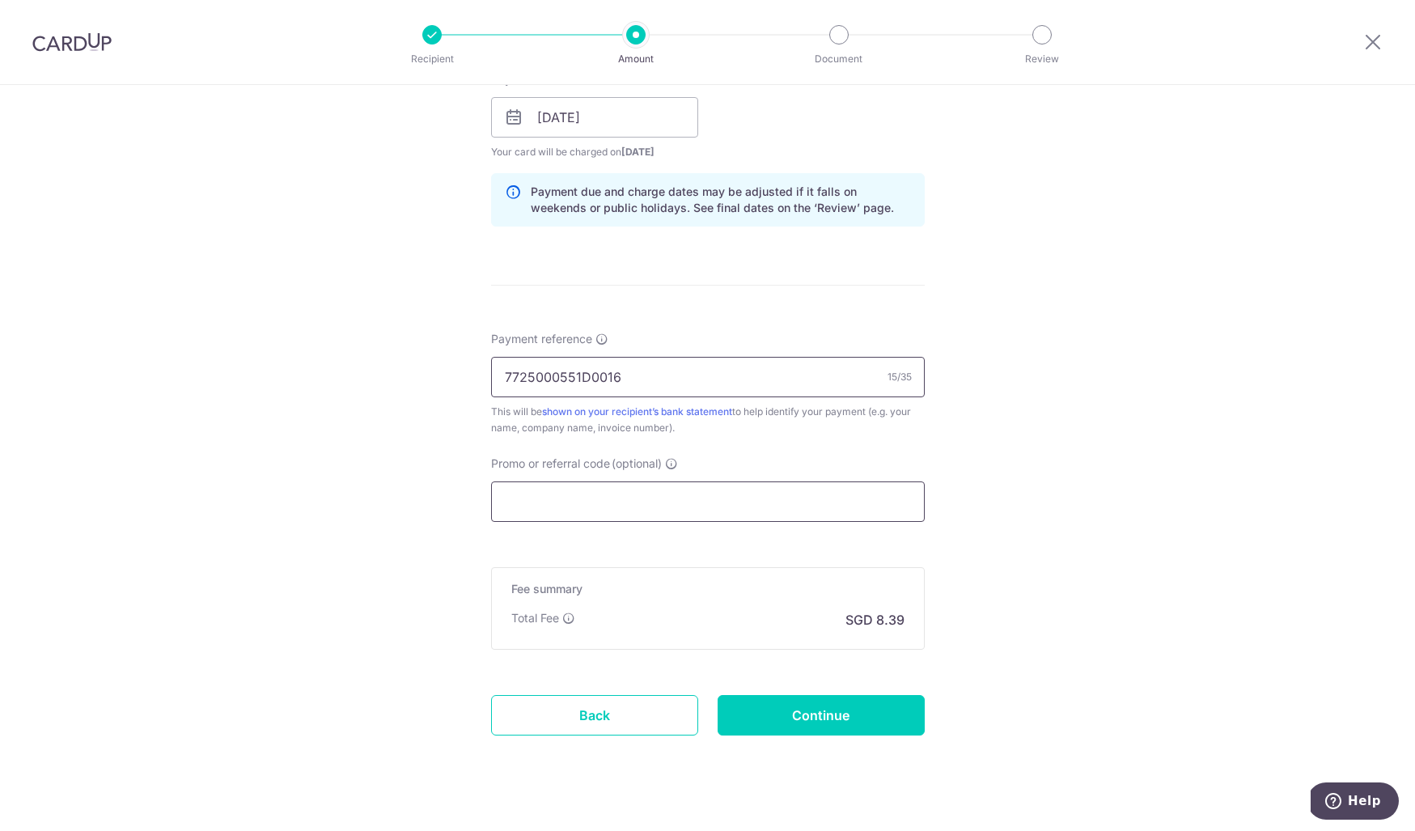
type input "7725000551D0016"
click at [611, 498] on input "Promo or referral code (optional)" at bounding box center [708, 501] width 434 height 40
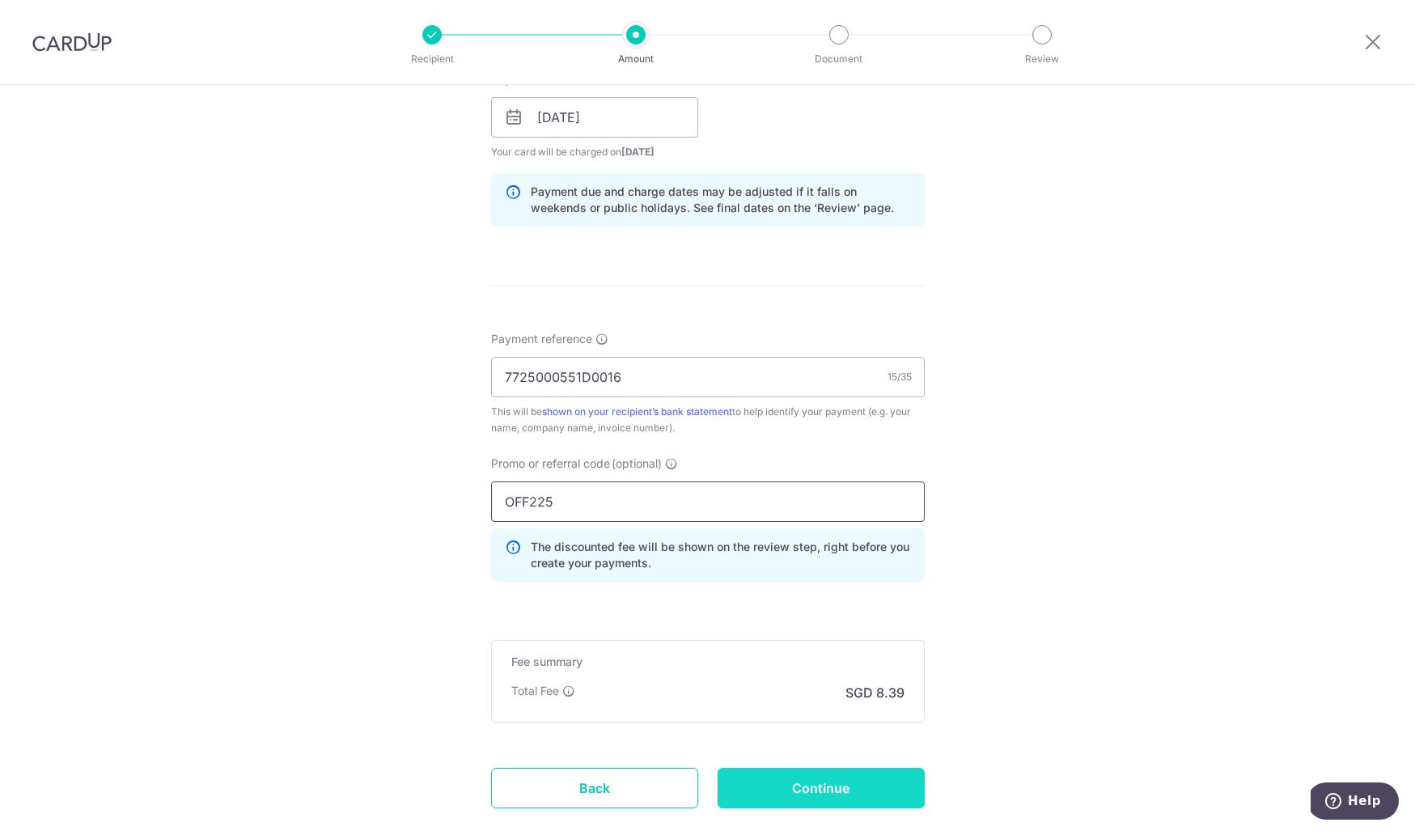
type input "OFF225"
click at [865, 779] on input "Continue" at bounding box center [820, 788] width 207 height 40
type input "Create Schedule"
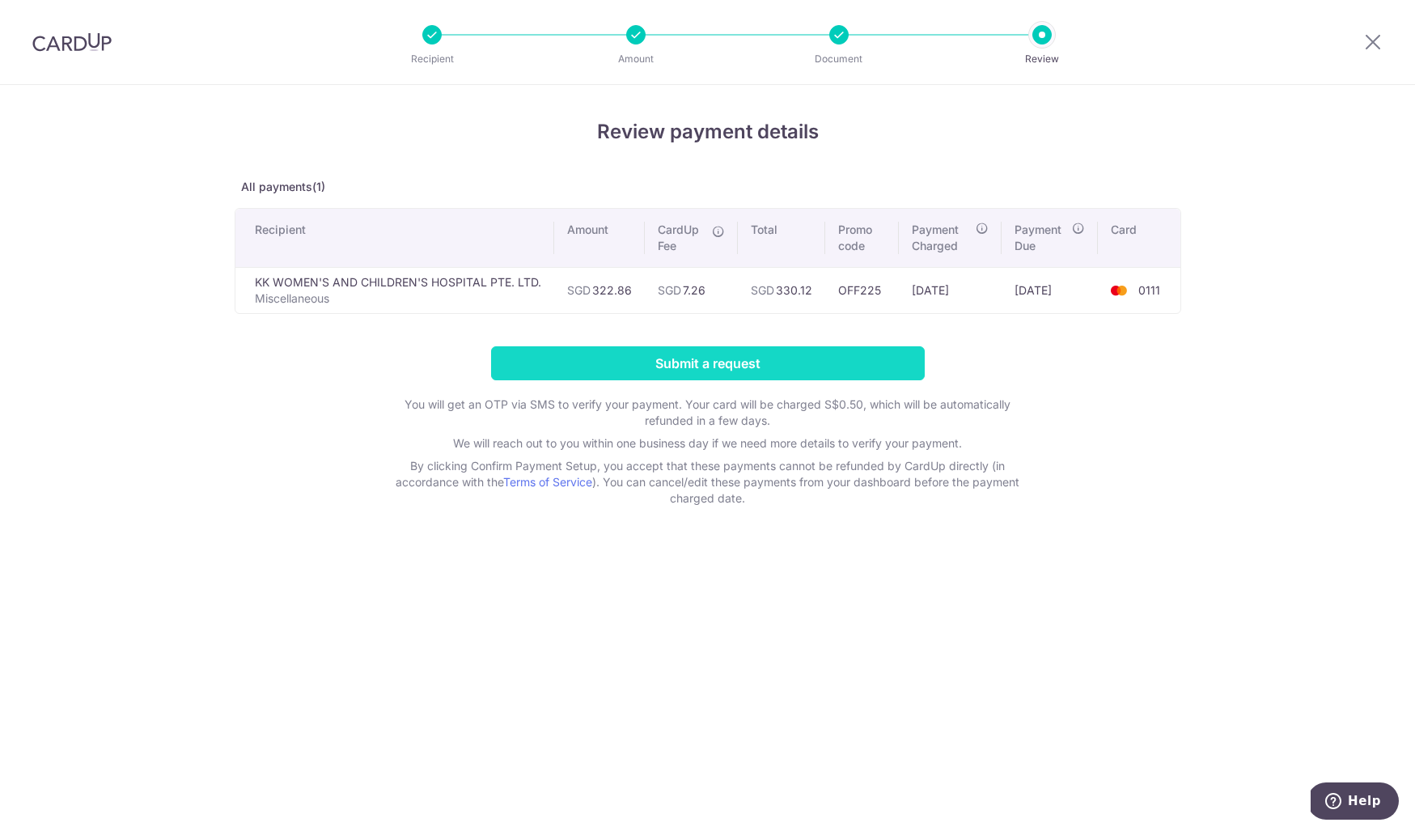
click at [863, 375] on input "Submit a request" at bounding box center [708, 363] width 434 height 34
